Goal: Go to known website: Access a specific website the user already knows

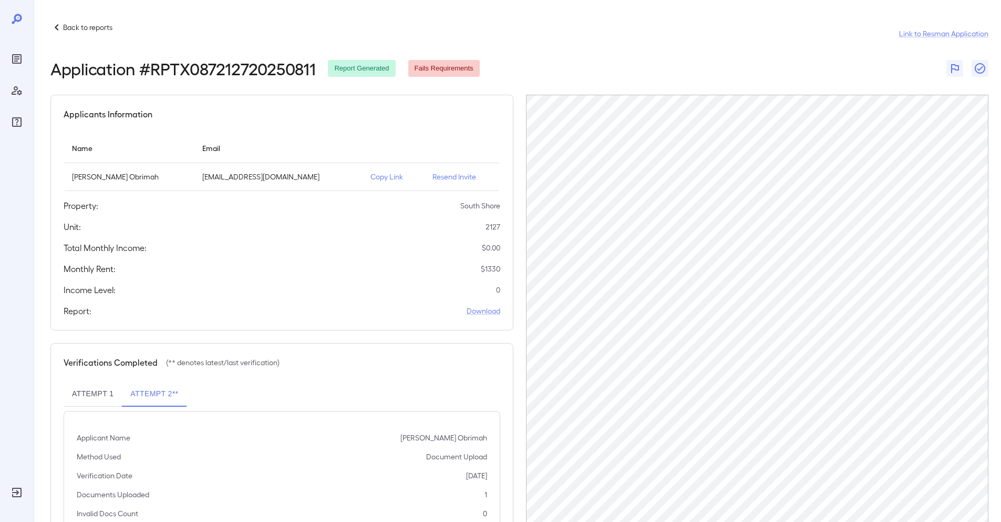
click at [7, 56] on div at bounding box center [17, 261] width 34 height 522
click at [13, 60] on icon "Reports" at bounding box center [17, 59] width 13 height 13
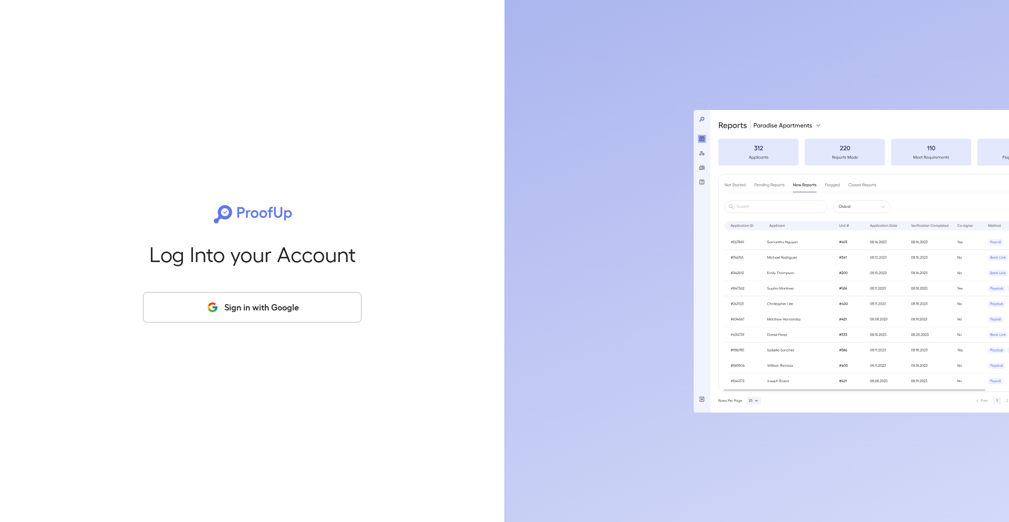
click at [252, 319] on button "Sign in with Google" at bounding box center [252, 307] width 219 height 30
